Goal: Find specific page/section: Find specific page/section

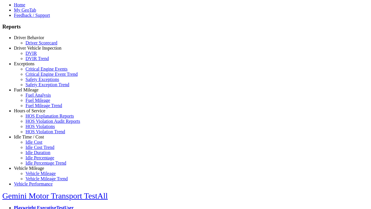
click at [33, 139] on link "Idle Time / Cost" at bounding box center [29, 136] width 30 height 5
click at [38, 144] on link "Idle Cost" at bounding box center [34, 142] width 17 height 5
type input "****"
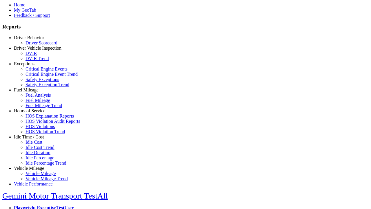
type input "*"
